Goal: Use online tool/utility: Use online tool/utility

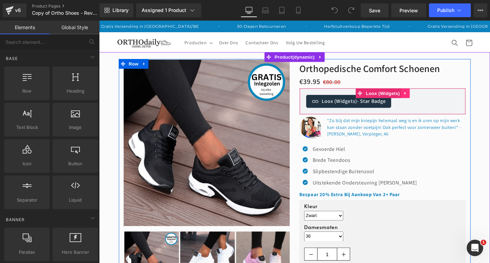
click at [424, 95] on link at bounding box center [424, 98] width 9 height 10
click at [427, 98] on icon at bounding box center [428, 97] width 5 height 5
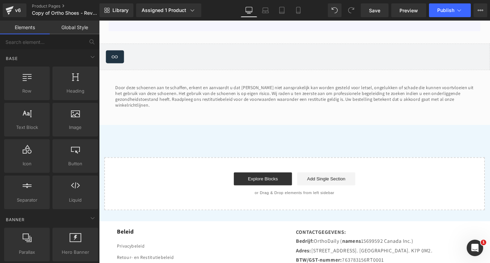
scroll to position [2276, 0]
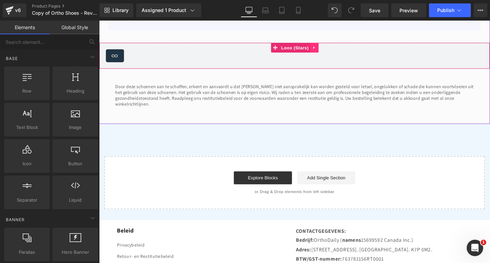
click at [327, 50] on icon at bounding box center [327, 49] width 5 height 5
click at [334, 50] on icon at bounding box center [332, 49] width 5 height 5
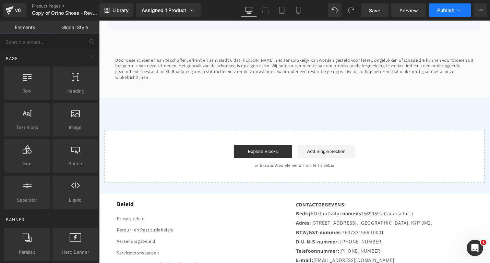
click at [459, 9] on icon at bounding box center [459, 10] width 7 height 7
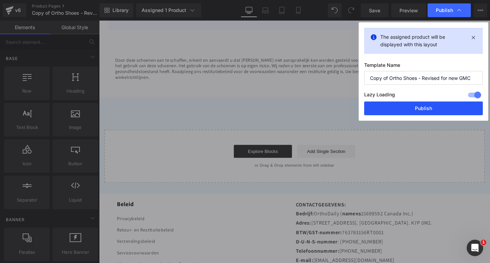
drag, startPoint x: 416, startPoint y: 113, endPoint x: 178, endPoint y: 49, distance: 247.2
click at [416, 113] on button "Publish" at bounding box center [423, 108] width 119 height 14
